Goal: Transaction & Acquisition: Purchase product/service

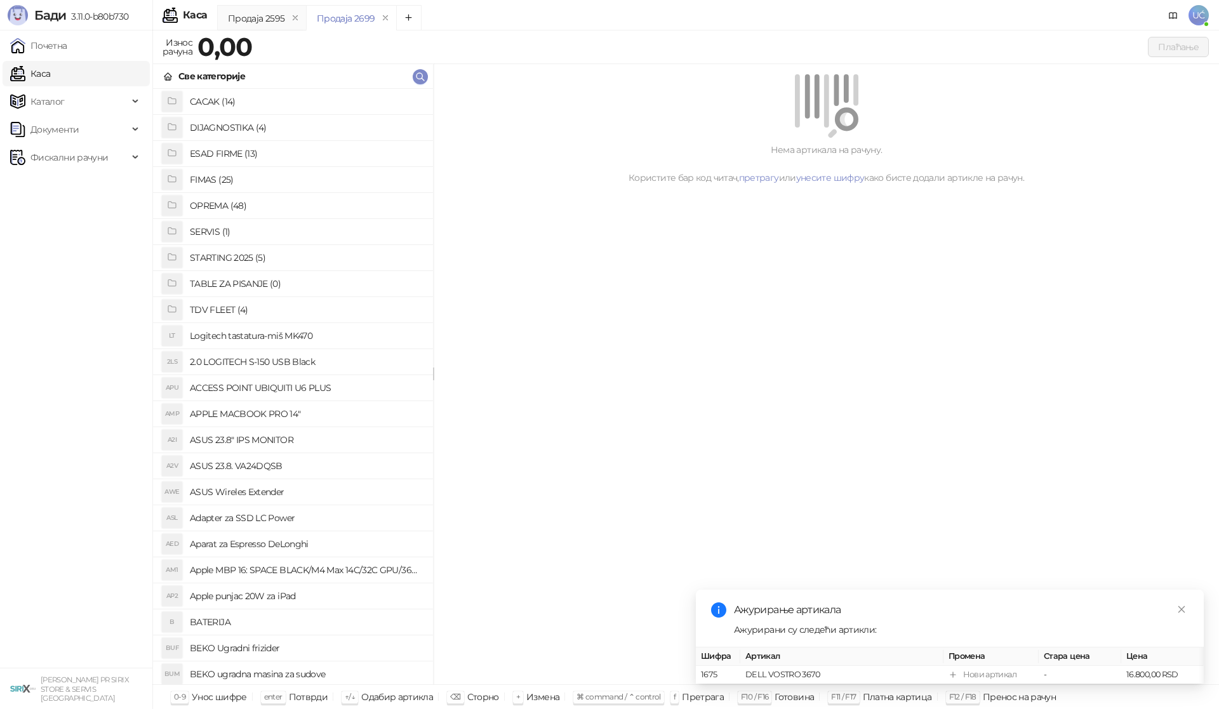
click at [244, 206] on h4 "OPREMA (48)" at bounding box center [306, 206] width 233 height 20
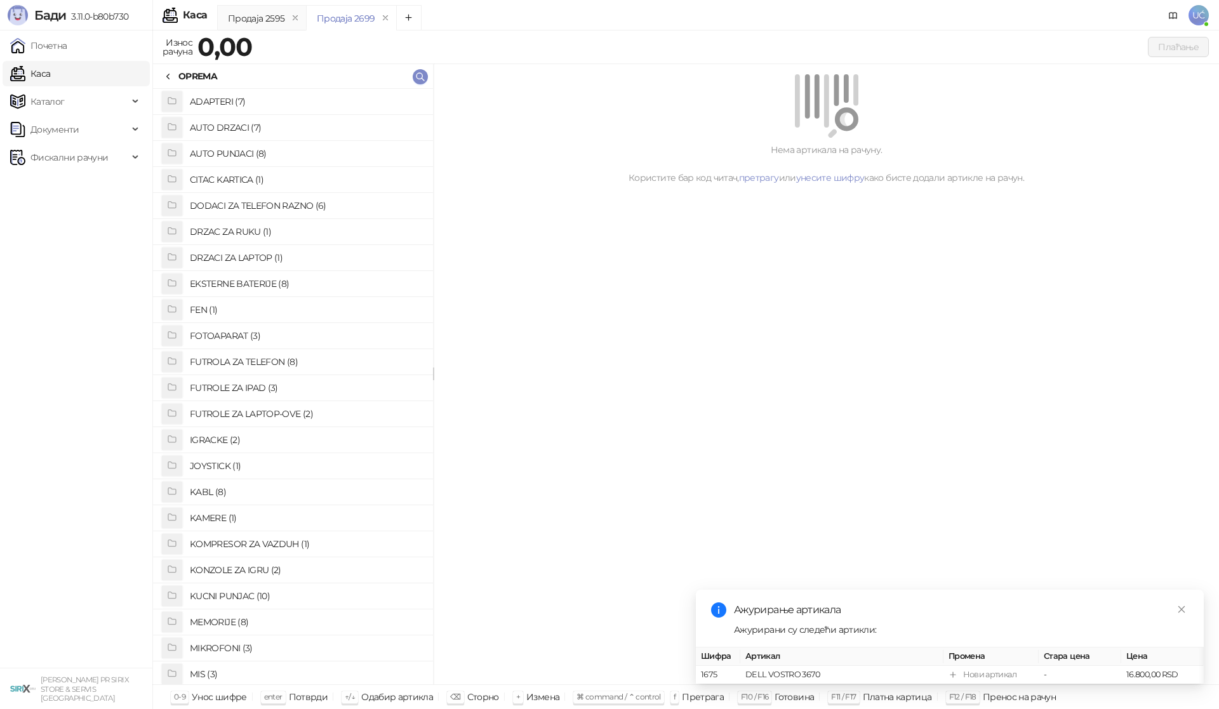
click at [248, 364] on h4 "FUTROLA ZA TELEFON (8)" at bounding box center [306, 362] width 233 height 20
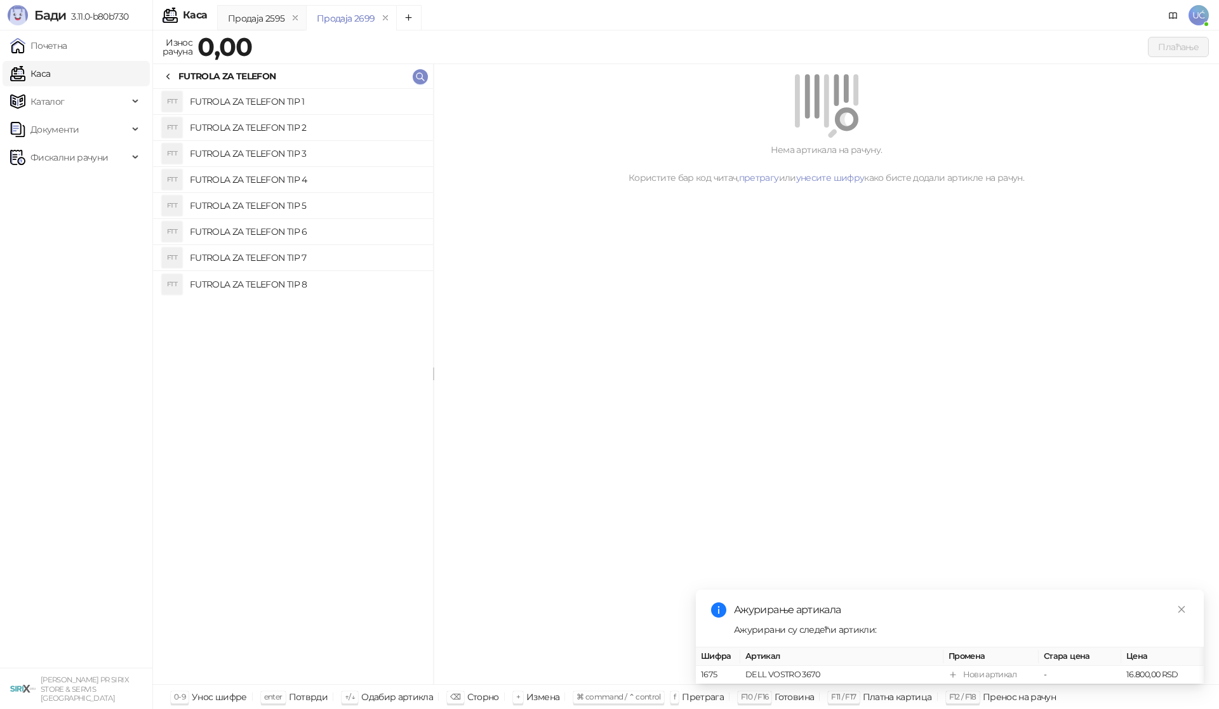
click at [314, 103] on h4 "FUTROLA ZA TELEFON TIP 1" at bounding box center [306, 101] width 233 height 20
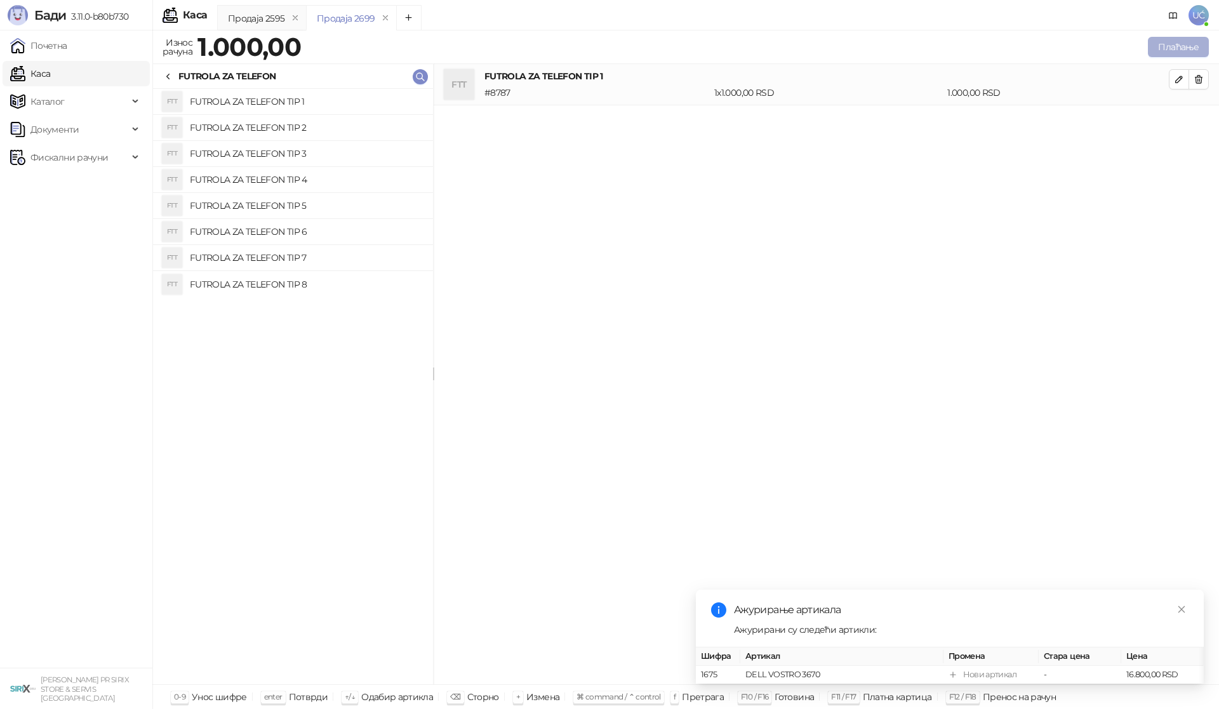
click at [1173, 48] on button "Плаћање" at bounding box center [1178, 47] width 61 height 20
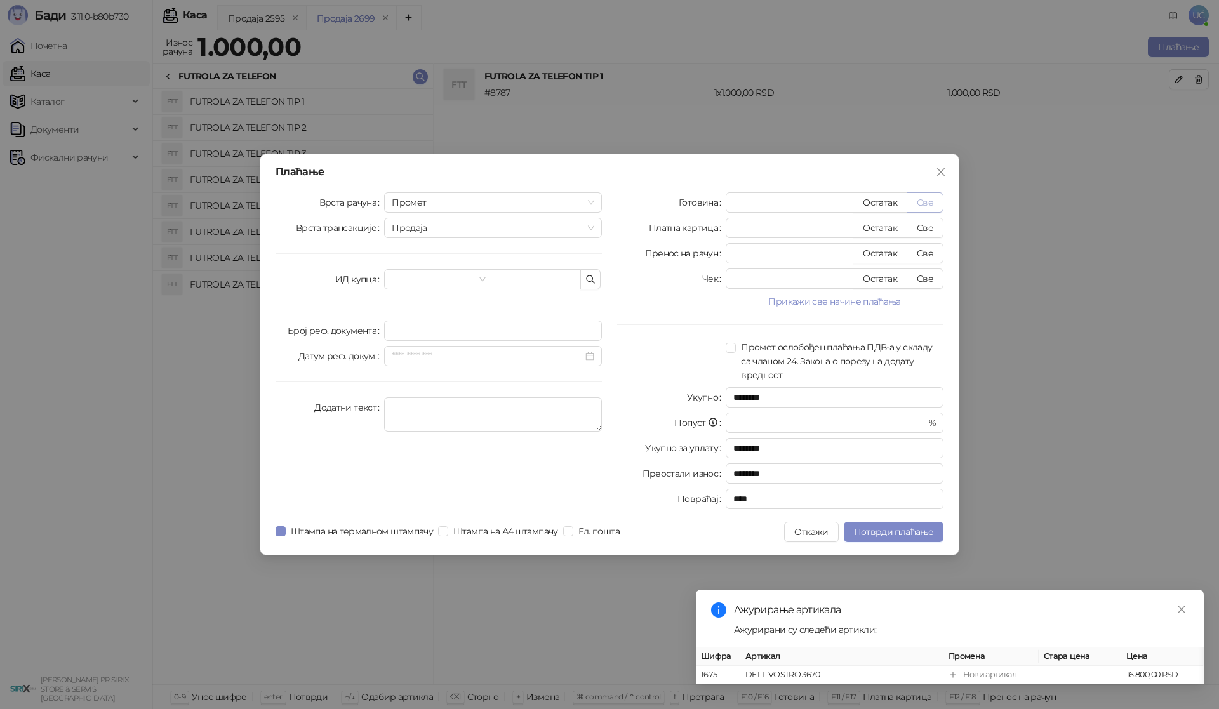
click at [920, 200] on button "Све" at bounding box center [925, 202] width 37 height 20
type input "****"
click at [890, 523] on button "Потврди плаћање" at bounding box center [894, 532] width 100 height 20
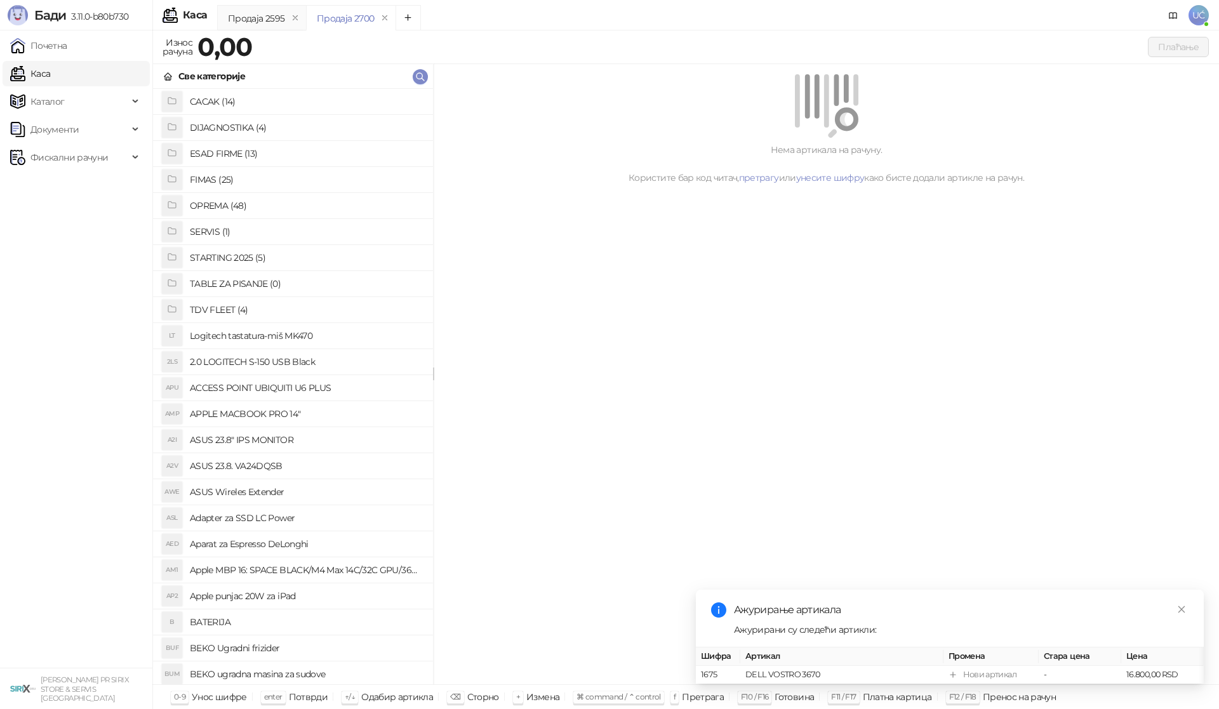
click at [283, 208] on h4 "OPREMA (48)" at bounding box center [306, 206] width 233 height 20
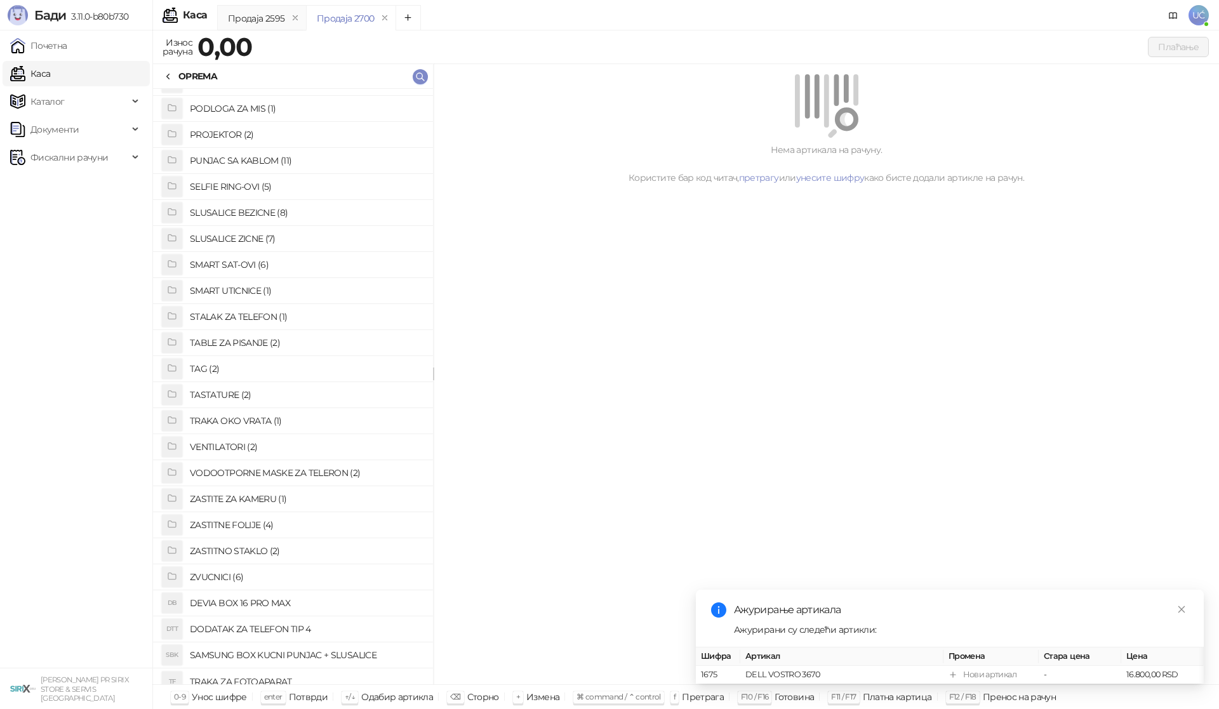
scroll to position [654, 0]
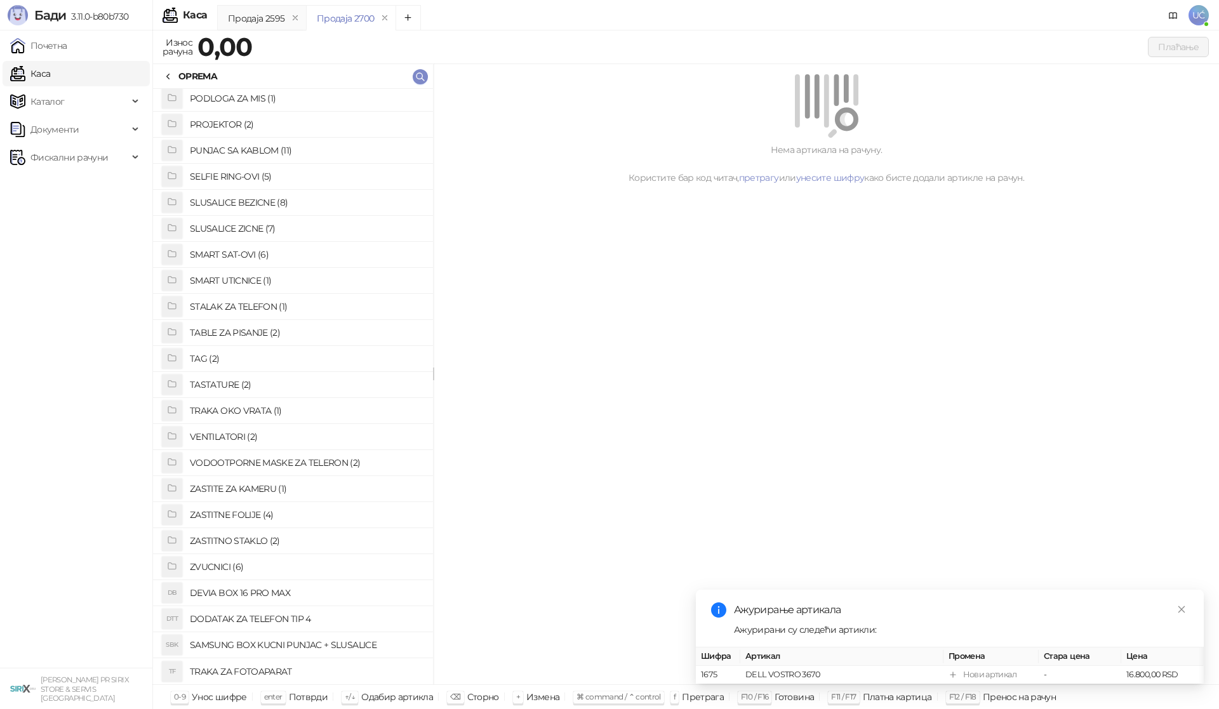
click at [279, 542] on h4 "ZASTITNO STAKLO (2)" at bounding box center [306, 541] width 233 height 20
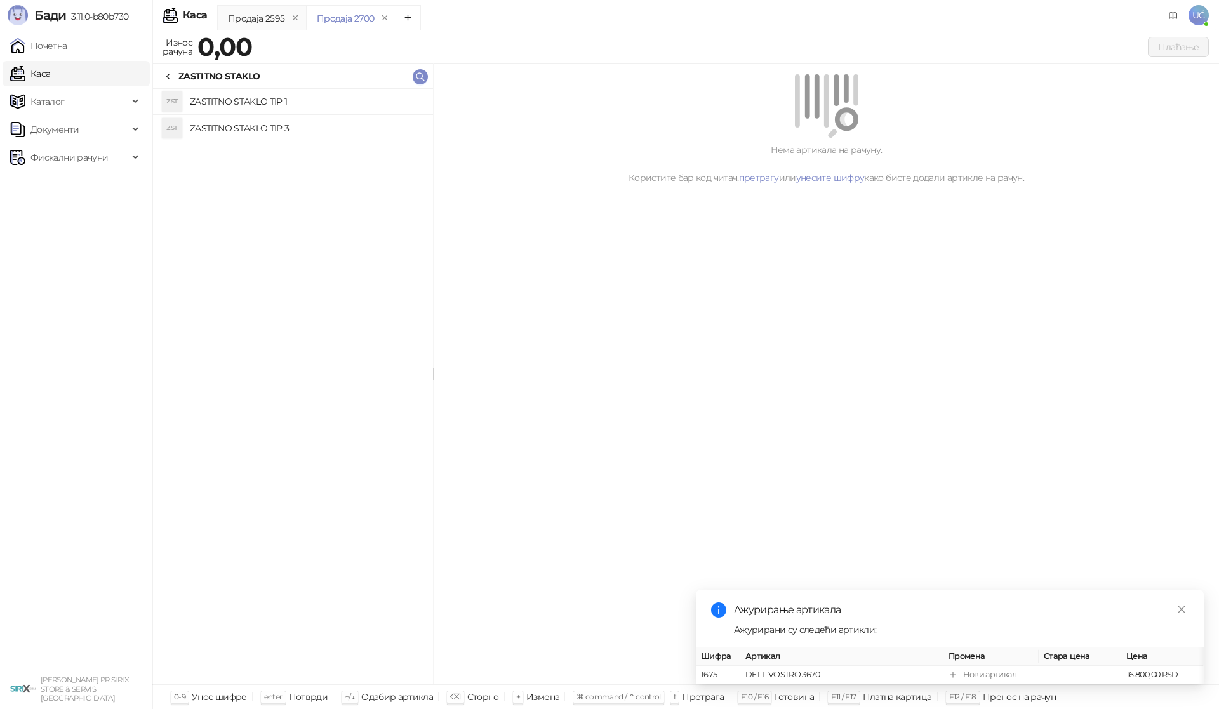
click at [299, 110] on h4 "ZASTITNO STAKLO TIP 1" at bounding box center [306, 101] width 233 height 20
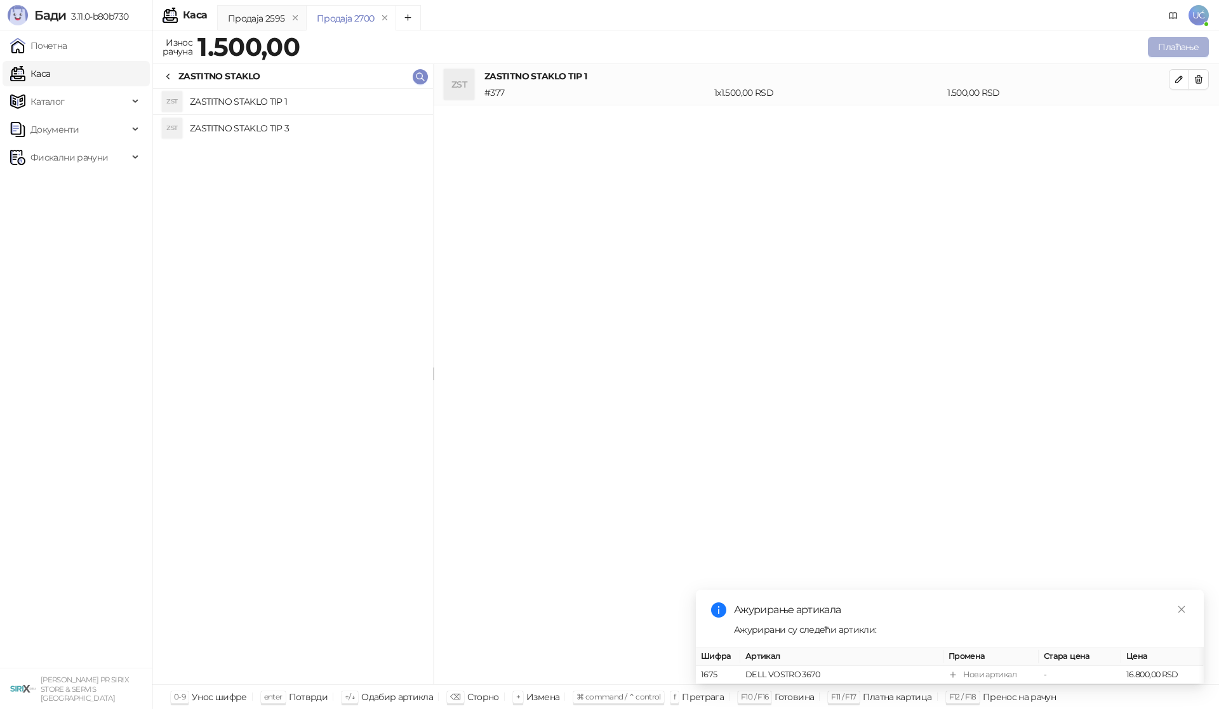
click at [1161, 50] on button "Плаћање" at bounding box center [1178, 47] width 61 height 20
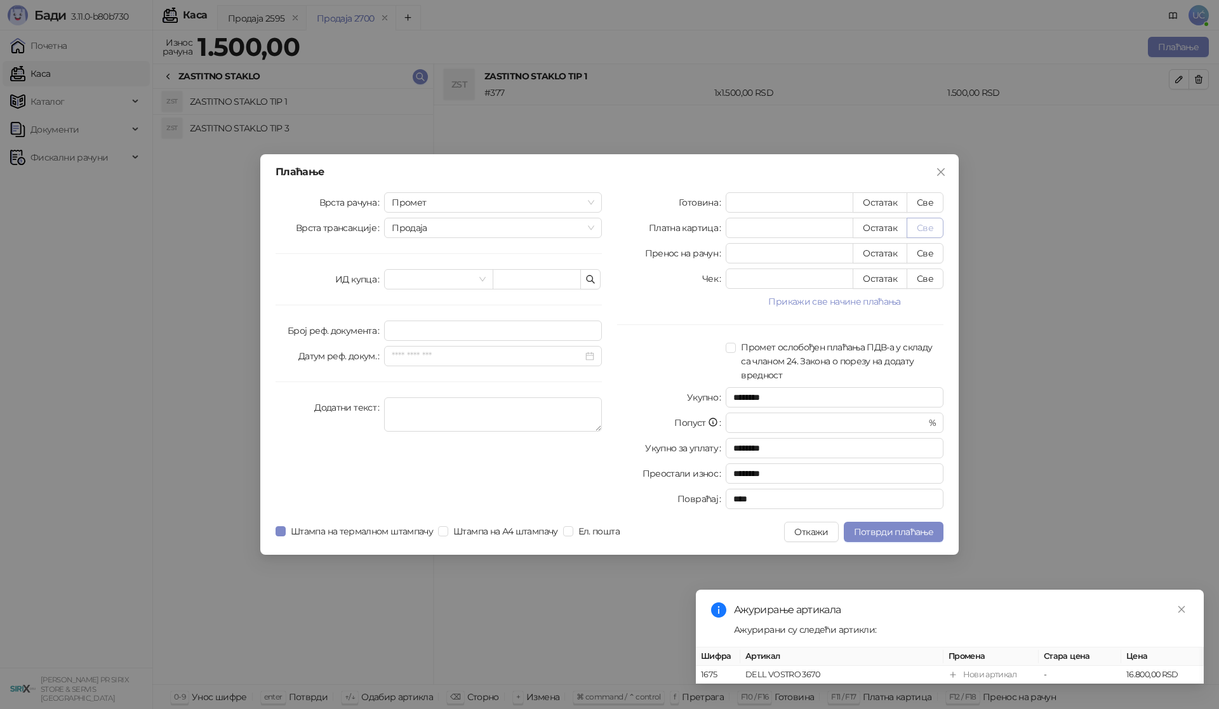
click at [930, 223] on button "Све" at bounding box center [925, 228] width 37 height 20
type input "****"
click at [905, 530] on span "Потврди плаћање" at bounding box center [893, 531] width 79 height 11
